Goal: Information Seeking & Learning: Learn about a topic

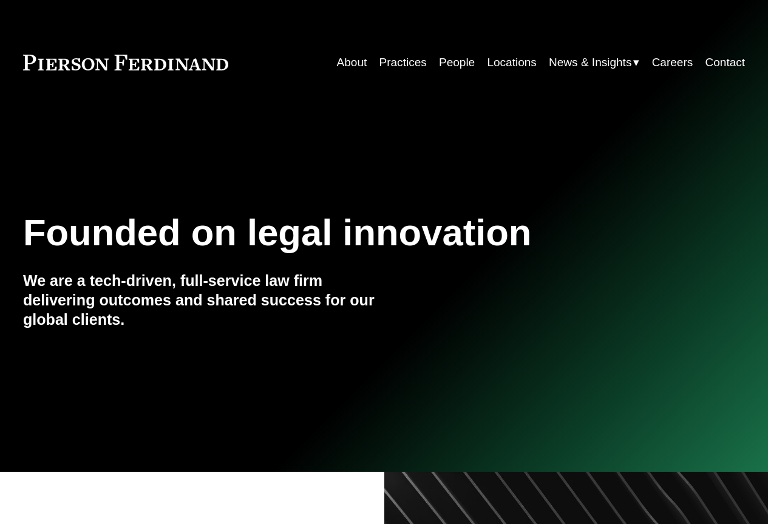
click at [393, 60] on link "Practices" at bounding box center [402, 62] width 47 height 23
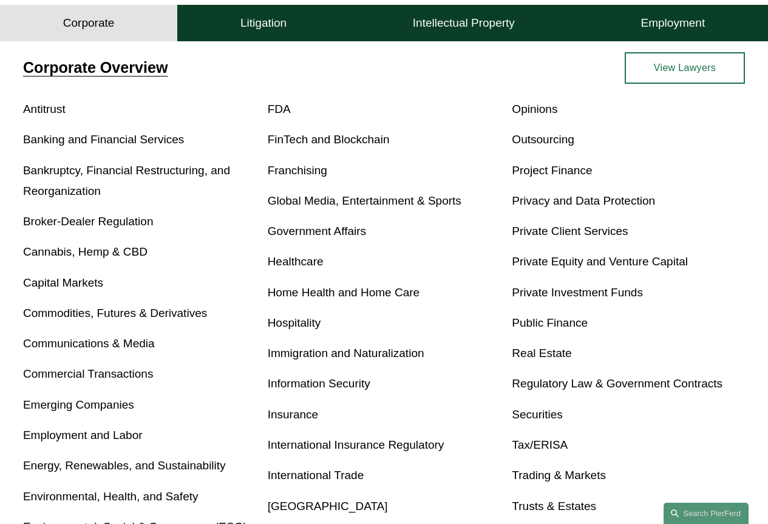
scroll to position [303, 0]
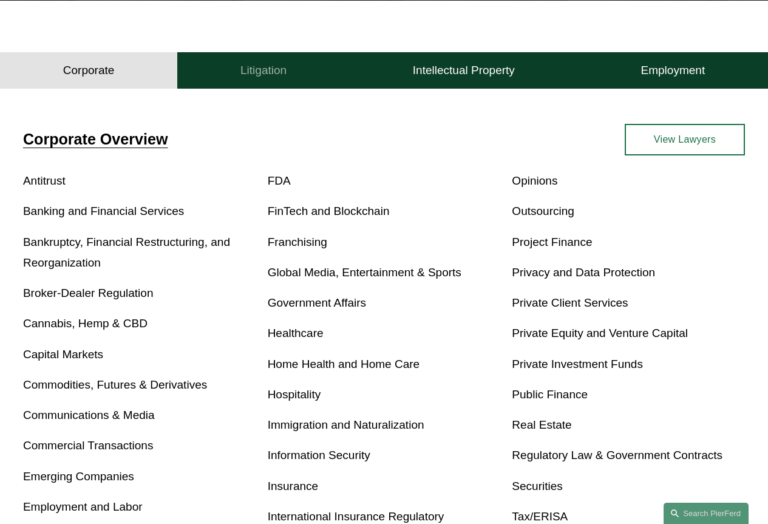
click at [243, 70] on h4 "Litigation" at bounding box center [263, 70] width 46 height 15
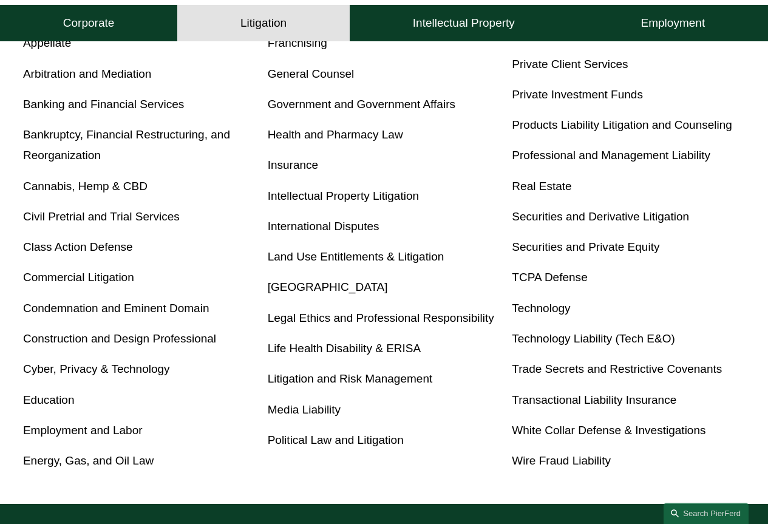
scroll to position [364, 0]
